Goal: Browse casually

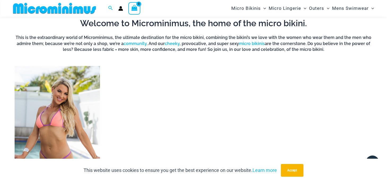
scroll to position [304, 0]
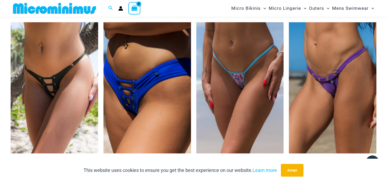
scroll to position [1466, 0]
